Goal: Task Accomplishment & Management: Manage account settings

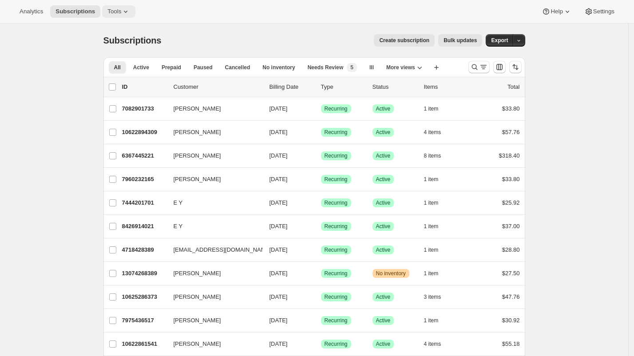
click at [118, 12] on span "Tools" at bounding box center [115, 11] width 14 height 7
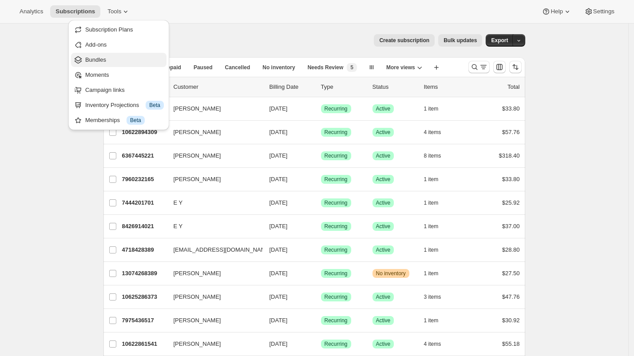
click at [117, 63] on span "Bundles" at bounding box center [124, 60] width 79 height 9
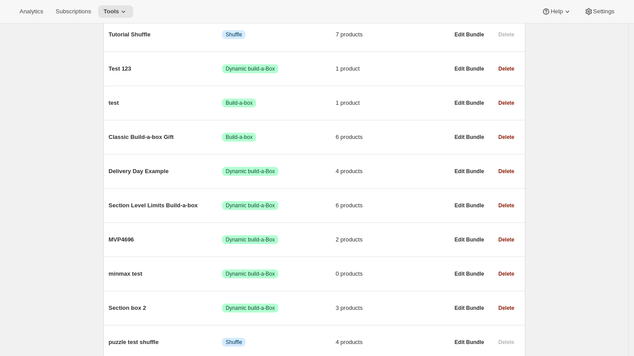
scroll to position [1195, 0]
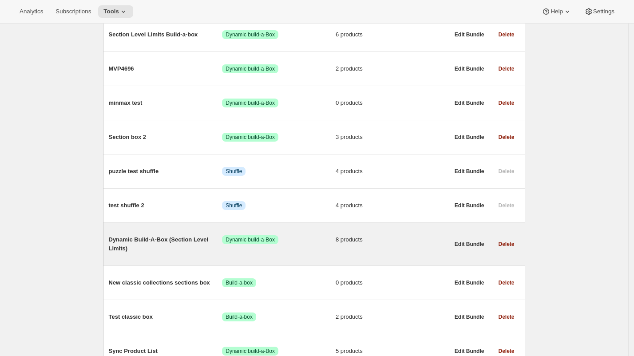
click at [323, 253] on div "Dynamic Build-A-Box (Section Level Limits) Success Dynamic build-a-Box 8 produc…" at bounding box center [279, 244] width 341 height 18
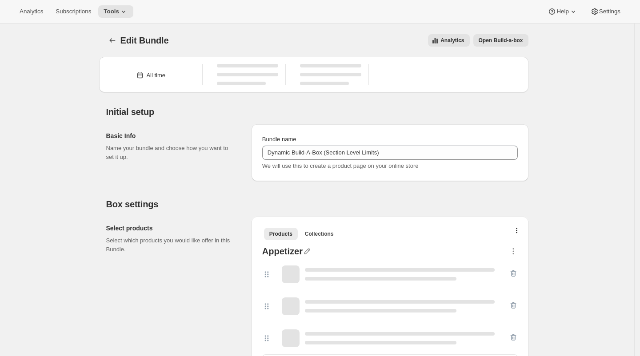
type input "Dynamic Build-A-Box (Section Level Limits)"
radio input "true"
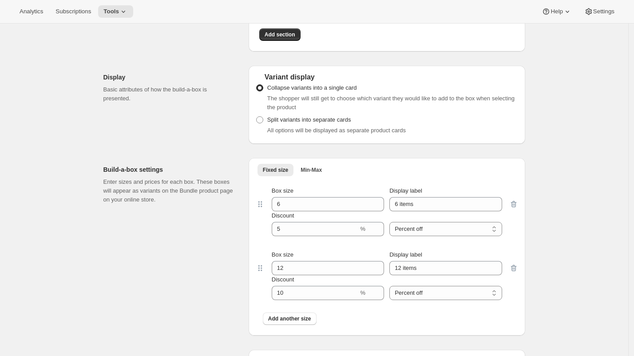
scroll to position [572, 0]
click at [312, 169] on span "Min-Max" at bounding box center [311, 169] width 21 height 7
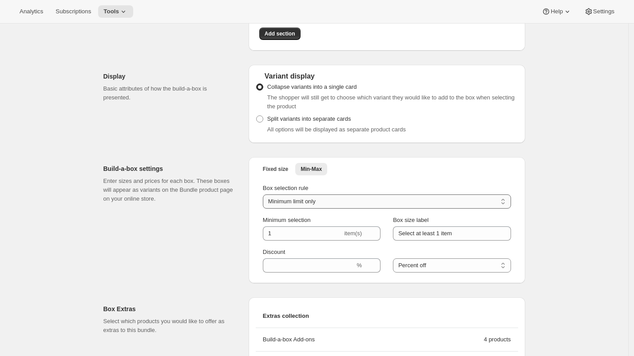
click at [322, 205] on select "Minimum limit only Maximum limit only Minimum and Maximum limits" at bounding box center [387, 202] width 248 height 14
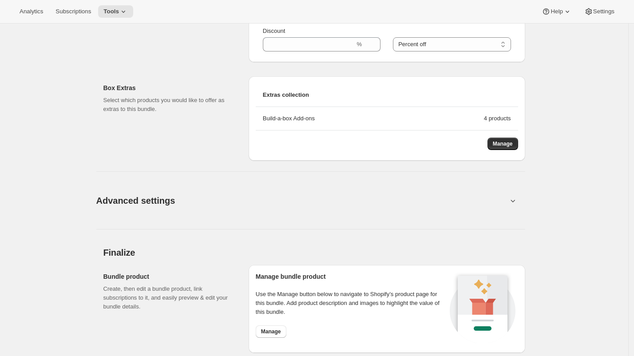
scroll to position [796, 0]
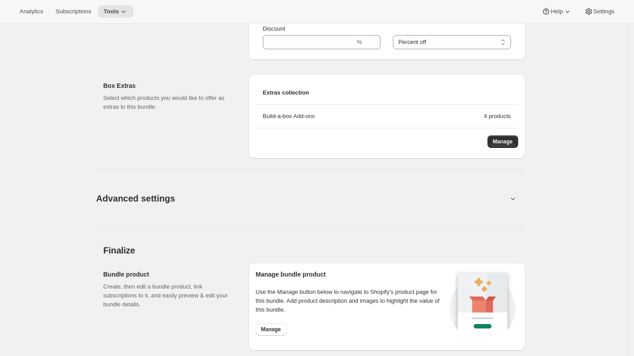
click at [477, 201] on button "Advanced settings" at bounding box center [302, 198] width 422 height 34
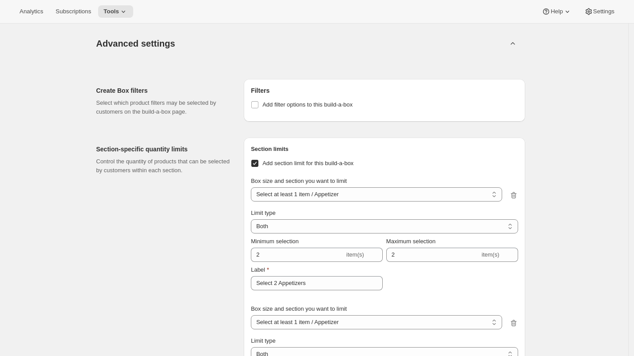
scroll to position [952, 0]
click at [344, 200] on select "Select at least 1 item / Appetizer Select at least 1 item / Entree Select at le…" at bounding box center [376, 194] width 251 height 14
click at [254, 188] on select "Select at least 1 item / Appetizer Select at least 1 item / Entree Select at le…" at bounding box center [376, 194] width 251 height 14
drag, startPoint x: 308, startPoint y: 245, endPoint x: 251, endPoint y: 240, distance: 58.0
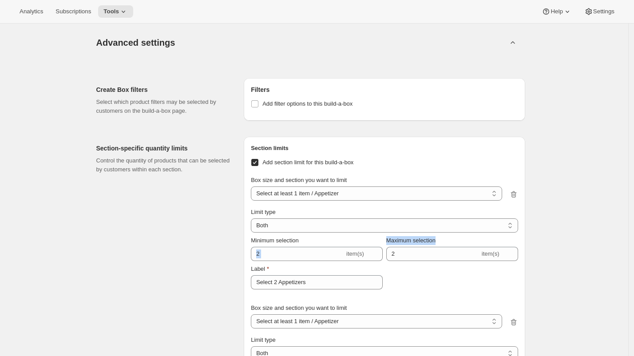
drag, startPoint x: 447, startPoint y: 243, endPoint x: 386, endPoint y: 242, distance: 61.3
click at [386, 242] on div "Minimum selection 2 item(s) Maximum selection 2 item(s) Label Select 2 Appetize…" at bounding box center [384, 262] width 267 height 53
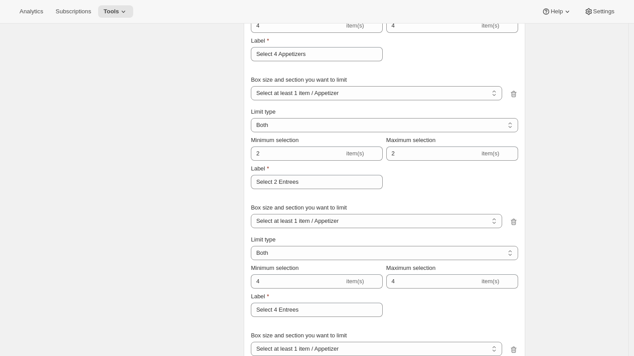
scroll to position [566, 0]
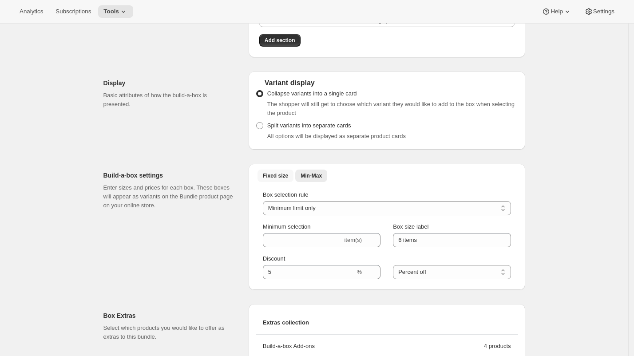
select select "gid://shopify/ProductVariant/45950869274853_fab57b31-ab46-457b-89fe-845c99b00e64"
select select "gid://shopify/ProductVariant/45950869307621_fab57b31-ab46-457b-89fe-845c99b00e64"
select select "gid://shopify/ProductVariant/45950869274853_c24a0040-73a7-4c66-9526-9c0fa7f6e440"
select select "gid://shopify/ProductVariant/45950869307621_c24a0040-73a7-4c66-9526-9c0fa7f6e440"
select select "gid://shopify/ProductVariant/45950869274853_b0fa249d-57f1-4c77-8b23-7f09f90e8b32"
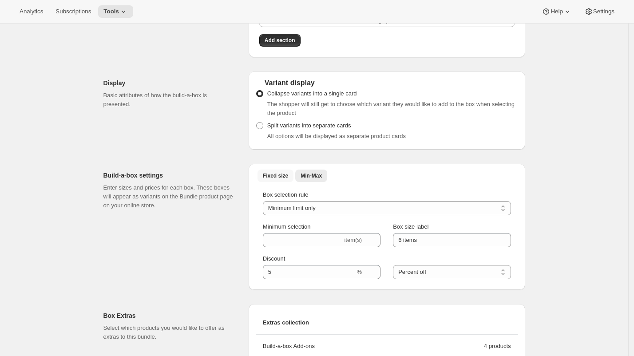
select select "gid://shopify/ProductVariant/45950869307621_b0fa249d-57f1-4c77-8b23-7f09f90e8b32"
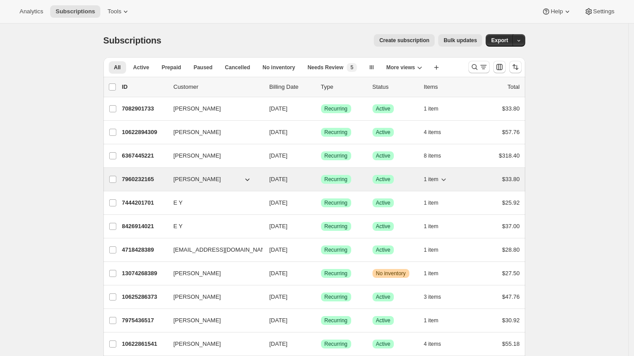
click at [127, 177] on p "7960232165" at bounding box center [144, 179] width 44 height 9
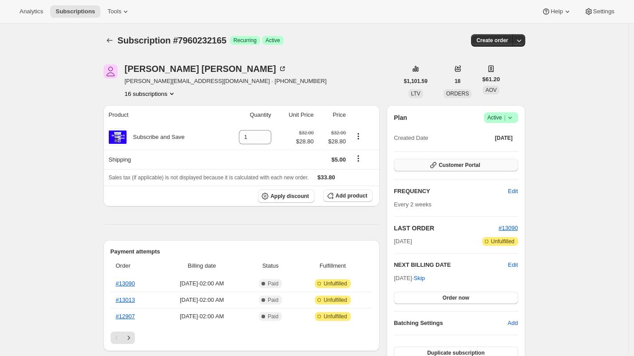
click at [464, 165] on span "Customer Portal" at bounding box center [459, 165] width 41 height 7
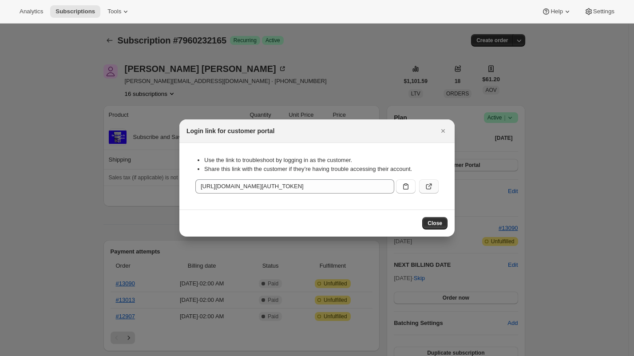
click at [436, 185] on button ":rc1:" at bounding box center [429, 186] width 20 height 14
